Goal: Transaction & Acquisition: Download file/media

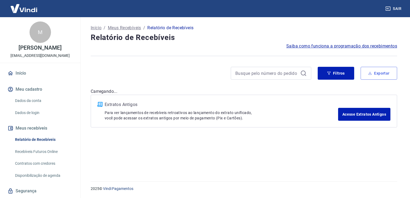
click at [390, 73] on button "Exportar" at bounding box center [379, 73] width 37 height 13
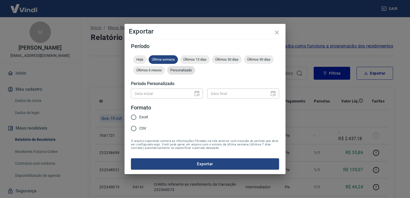
click at [177, 74] on div "Personalizado" at bounding box center [181, 70] width 28 height 9
click at [195, 92] on icon "Choose date" at bounding box center [197, 93] width 5 height 5
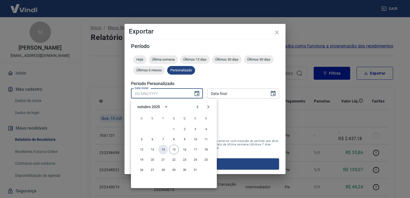
drag, startPoint x: 165, startPoint y: 149, endPoint x: 168, endPoint y: 147, distance: 3.3
click at [165, 149] on button "14" at bounding box center [163, 150] width 10 height 10
type input "[DATE]"
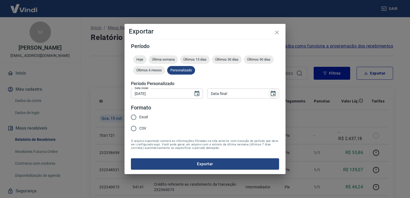
click at [273, 93] on icon "Choose date" at bounding box center [273, 93] width 6 height 6
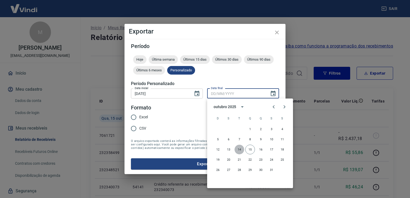
click at [241, 149] on button "14" at bounding box center [240, 150] width 10 height 10
type input "[DATE]"
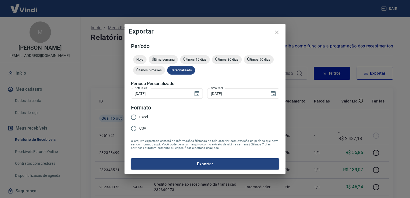
click at [134, 117] on input "Excel" at bounding box center [133, 117] width 11 height 11
radio input "true"
click at [215, 164] on button "Exportar" at bounding box center [205, 163] width 148 height 11
